Goal: Check status: Check status

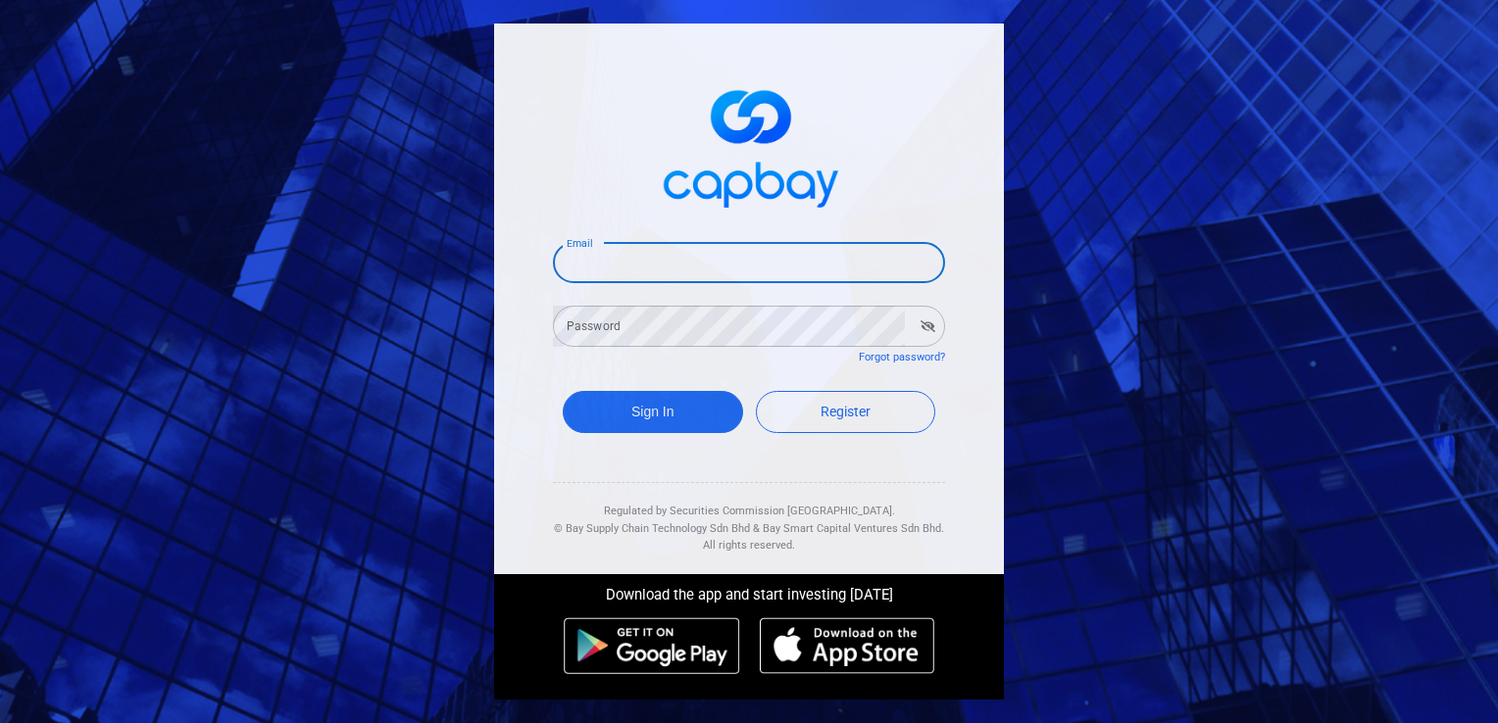
click at [692, 270] on input "Email" at bounding box center [749, 262] width 392 height 41
type input "kwchong228@outlook.com"
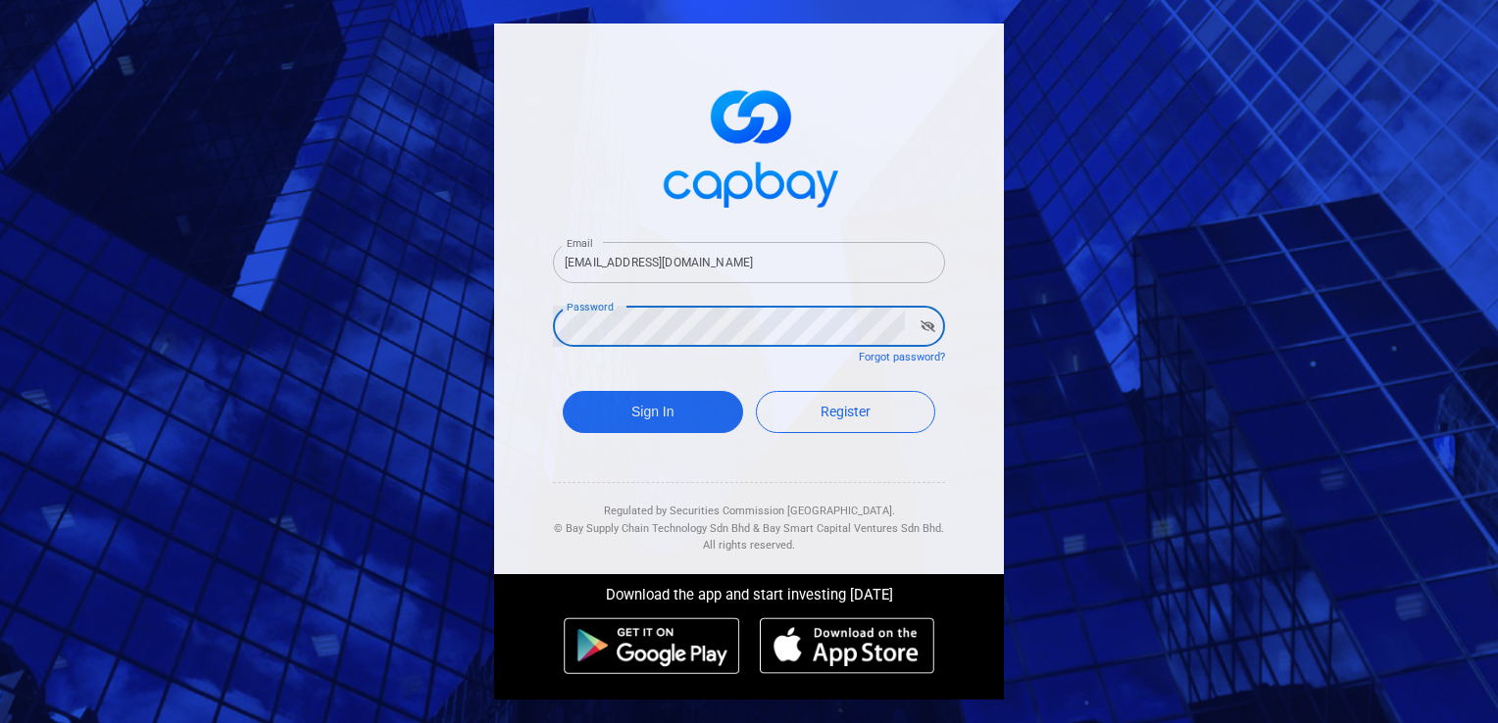
click at [927, 327] on icon "button" at bounding box center [927, 327] width 15 height 12
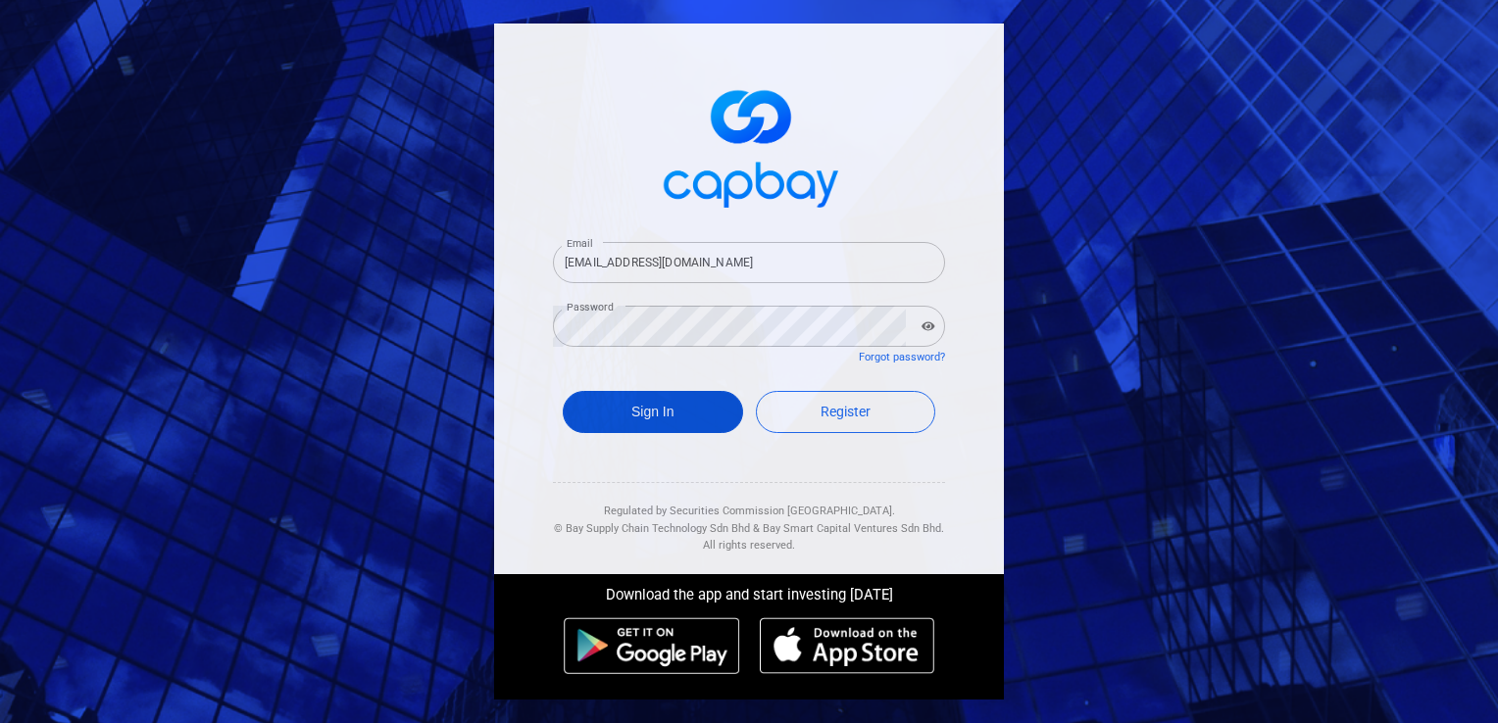
click at [651, 414] on button "Sign In" at bounding box center [653, 412] width 180 height 42
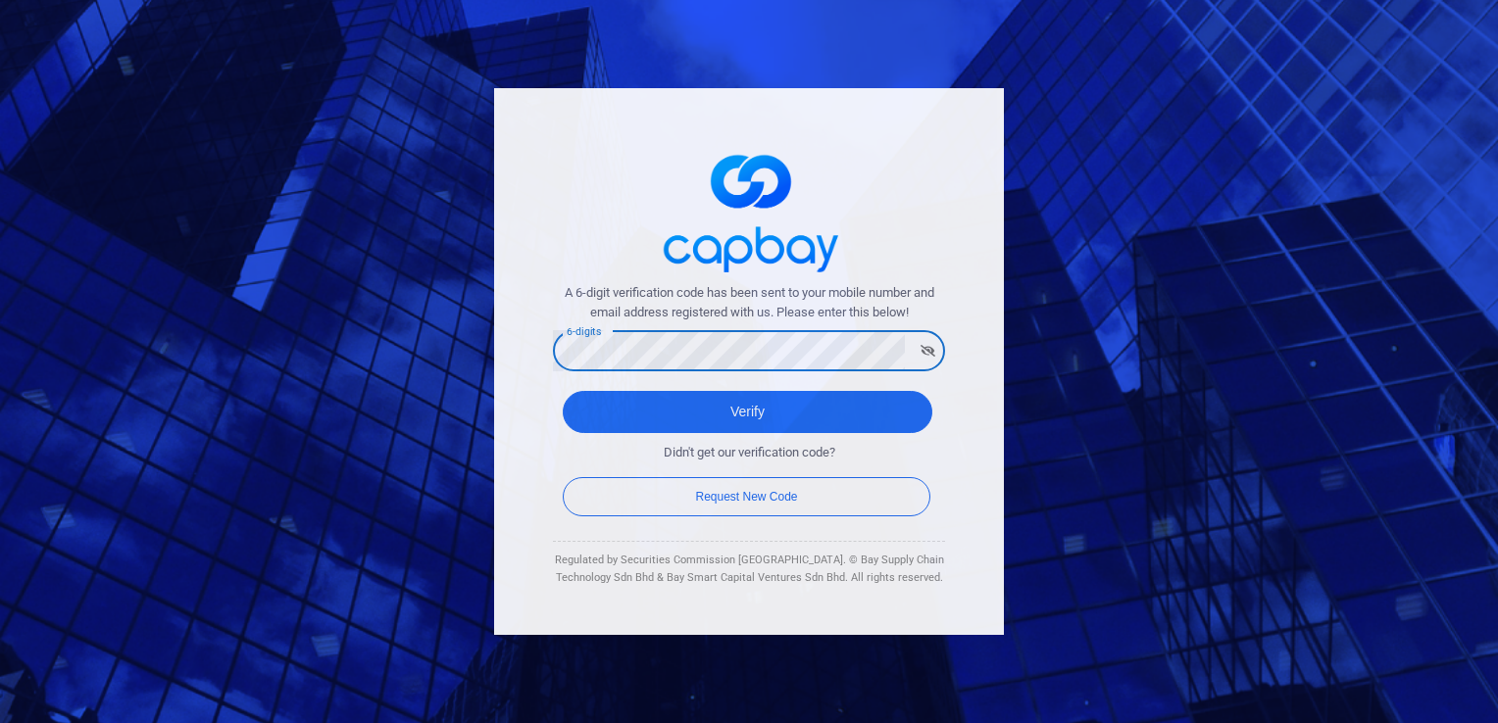
click at [932, 348] on icon "button" at bounding box center [927, 351] width 15 height 12
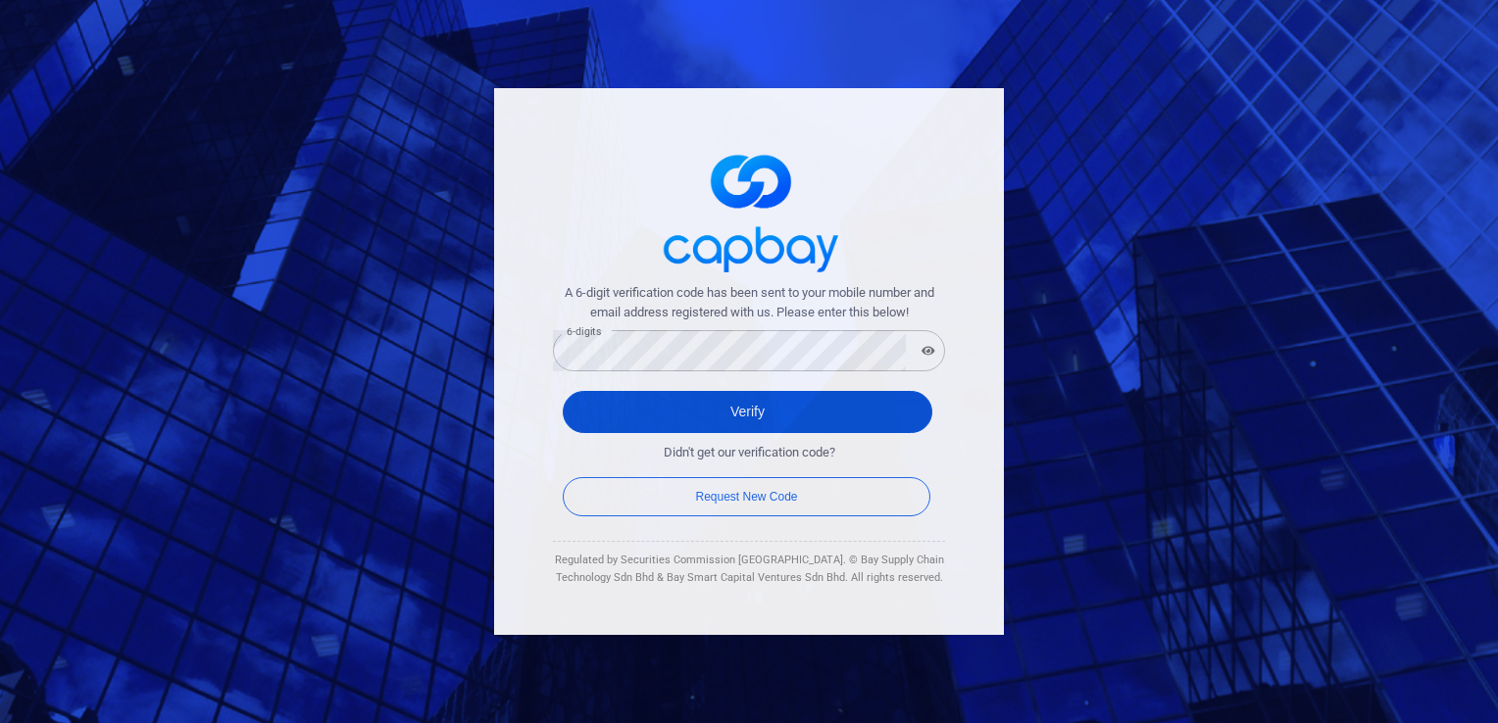
click at [757, 409] on button "Verify" at bounding box center [748, 412] width 370 height 42
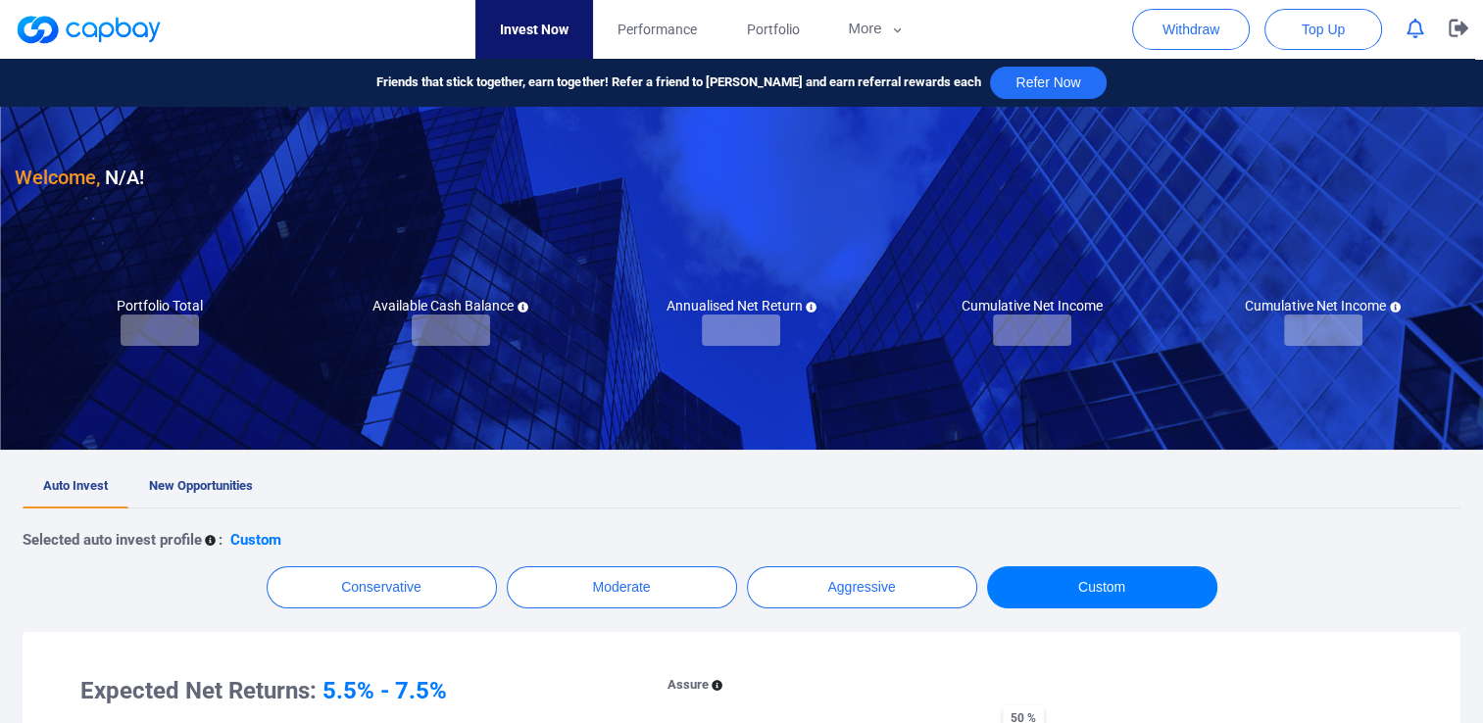
checkbox input "true"
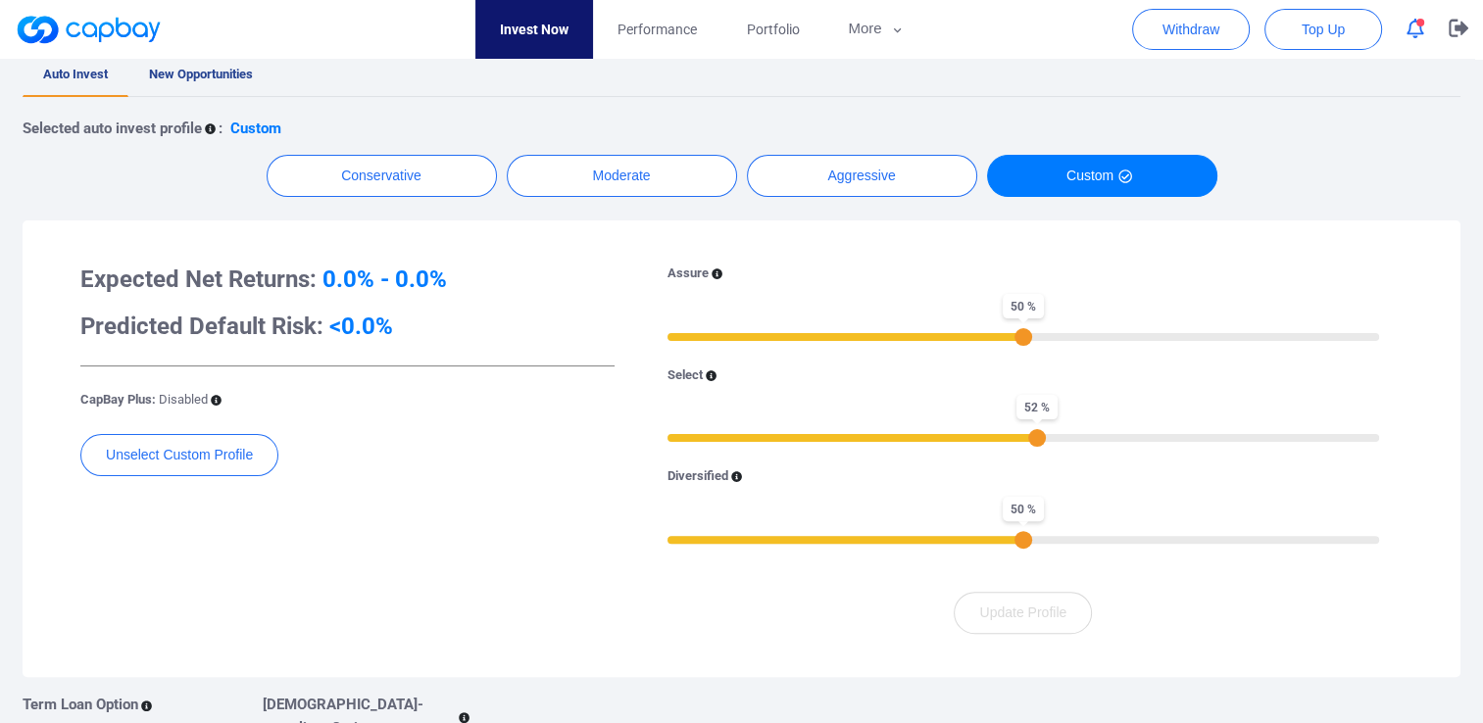
scroll to position [98, 0]
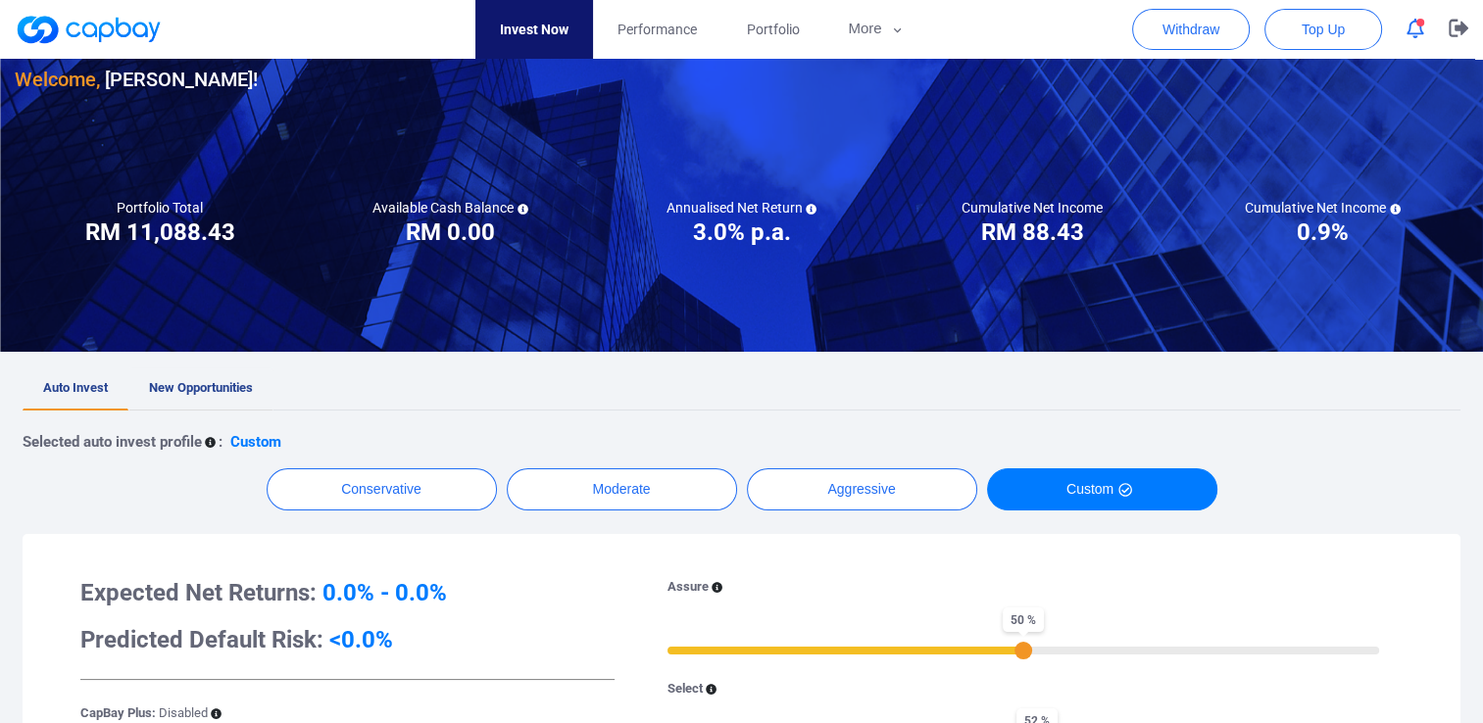
click at [209, 386] on span "New Opportunities" at bounding box center [201, 387] width 104 height 15
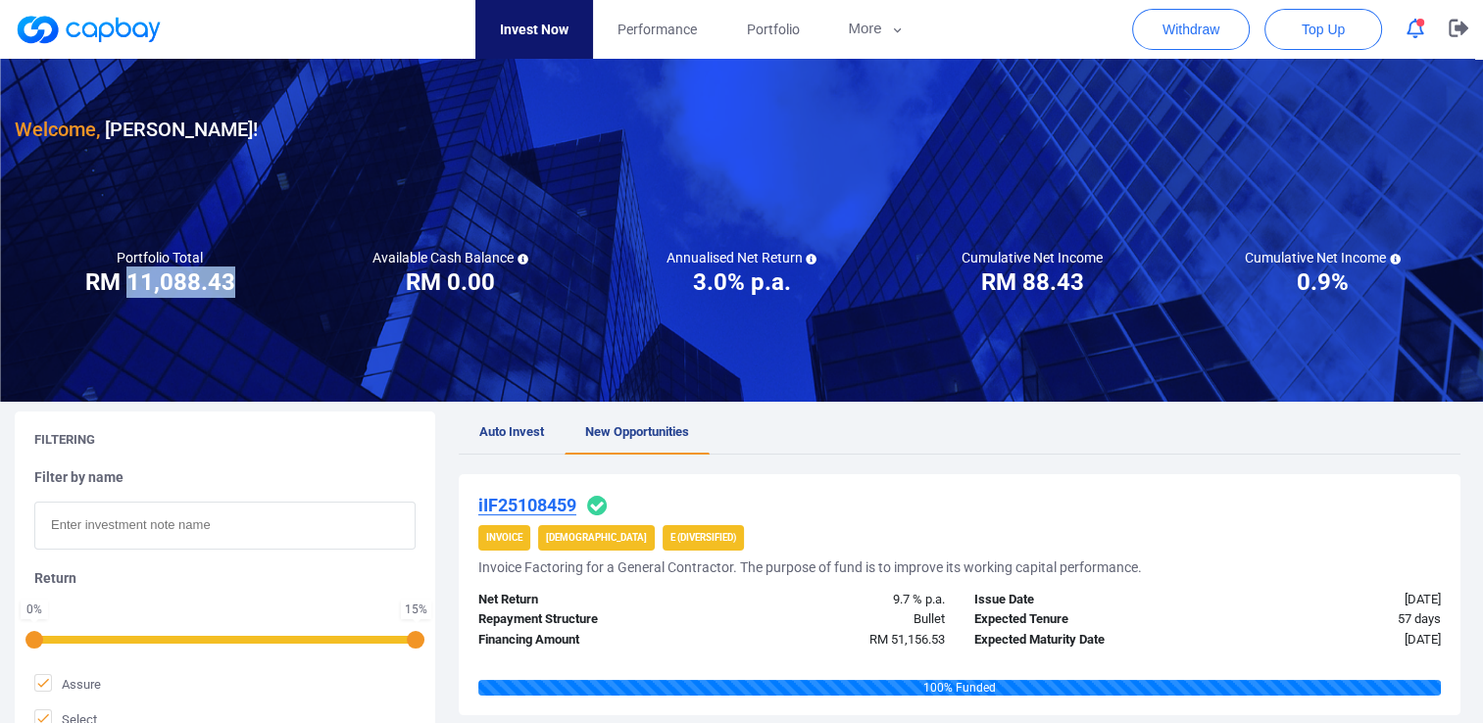
drag, startPoint x: 127, startPoint y: 290, endPoint x: 242, endPoint y: 288, distance: 114.7
click at [249, 287] on div "Portfolio Total Portfolio Total RM ***** RM 11,088.43" at bounding box center [160, 273] width 291 height 49
drag, startPoint x: 242, startPoint y: 288, endPoint x: 204, endPoint y: 286, distance: 38.3
copy h3 "11,088.43"
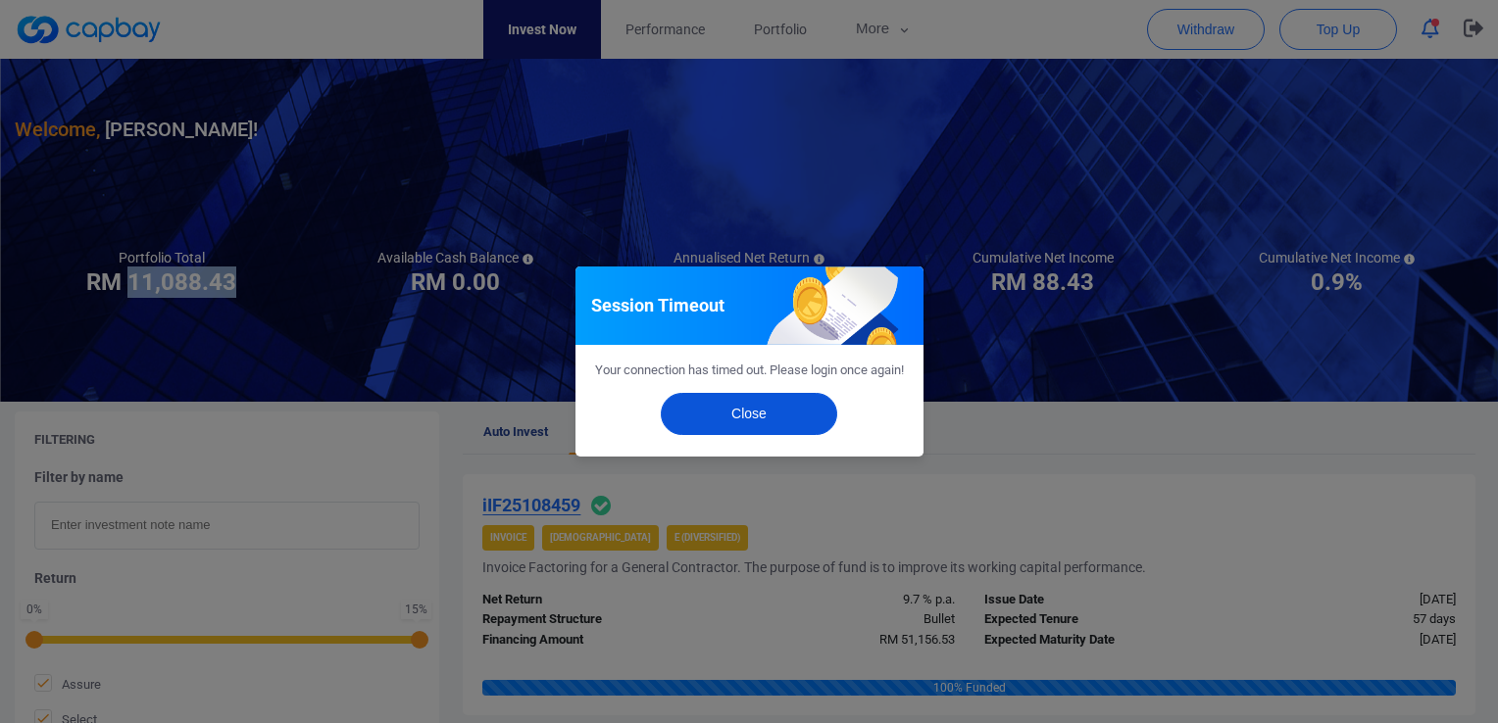
click at [765, 425] on button "Close" at bounding box center [749, 414] width 176 height 42
